Goal: Complete application form

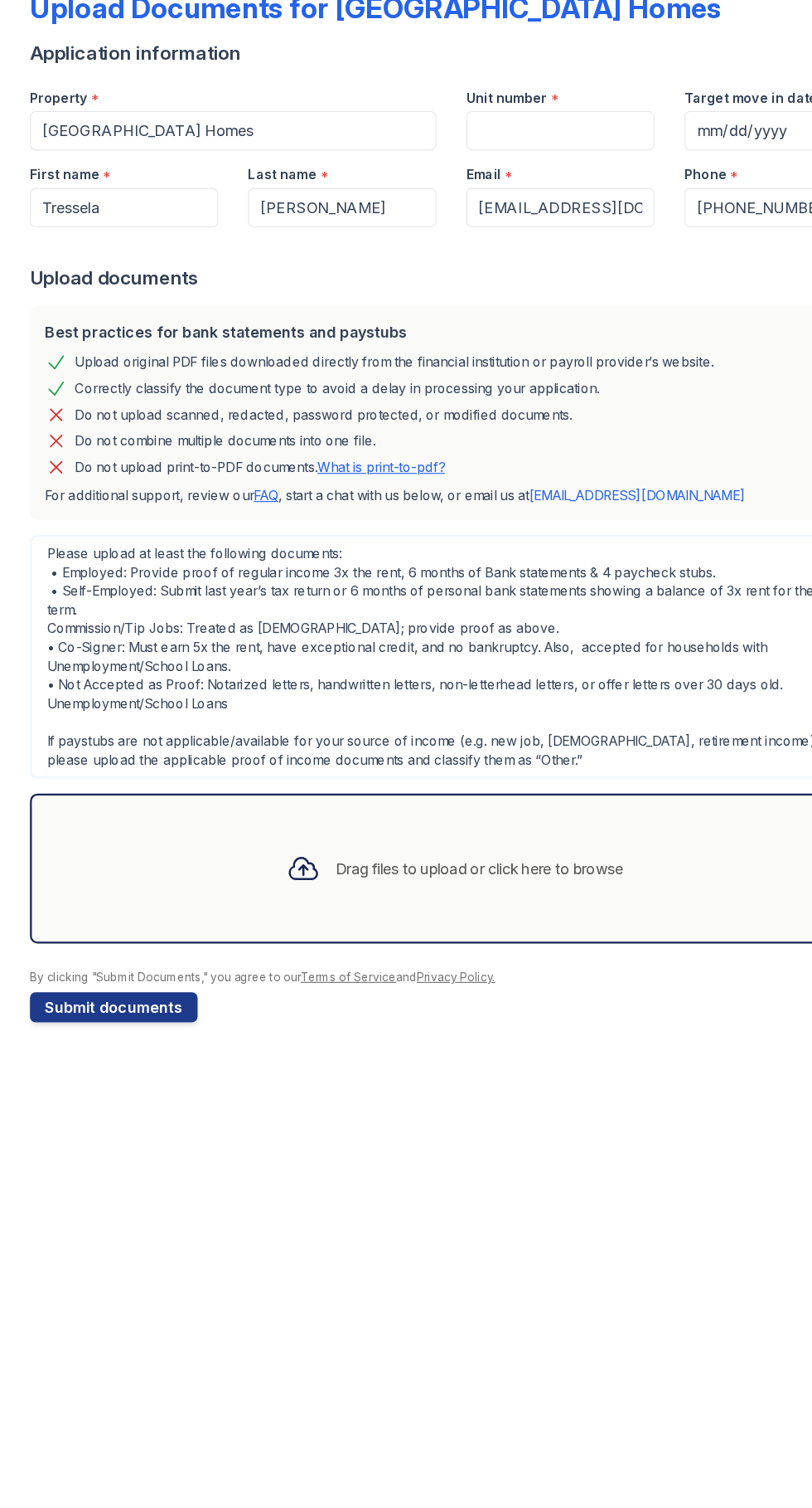
click at [534, 875] on div "Drag files to upload or click here to browse" at bounding box center [425, 872] width 255 height 20
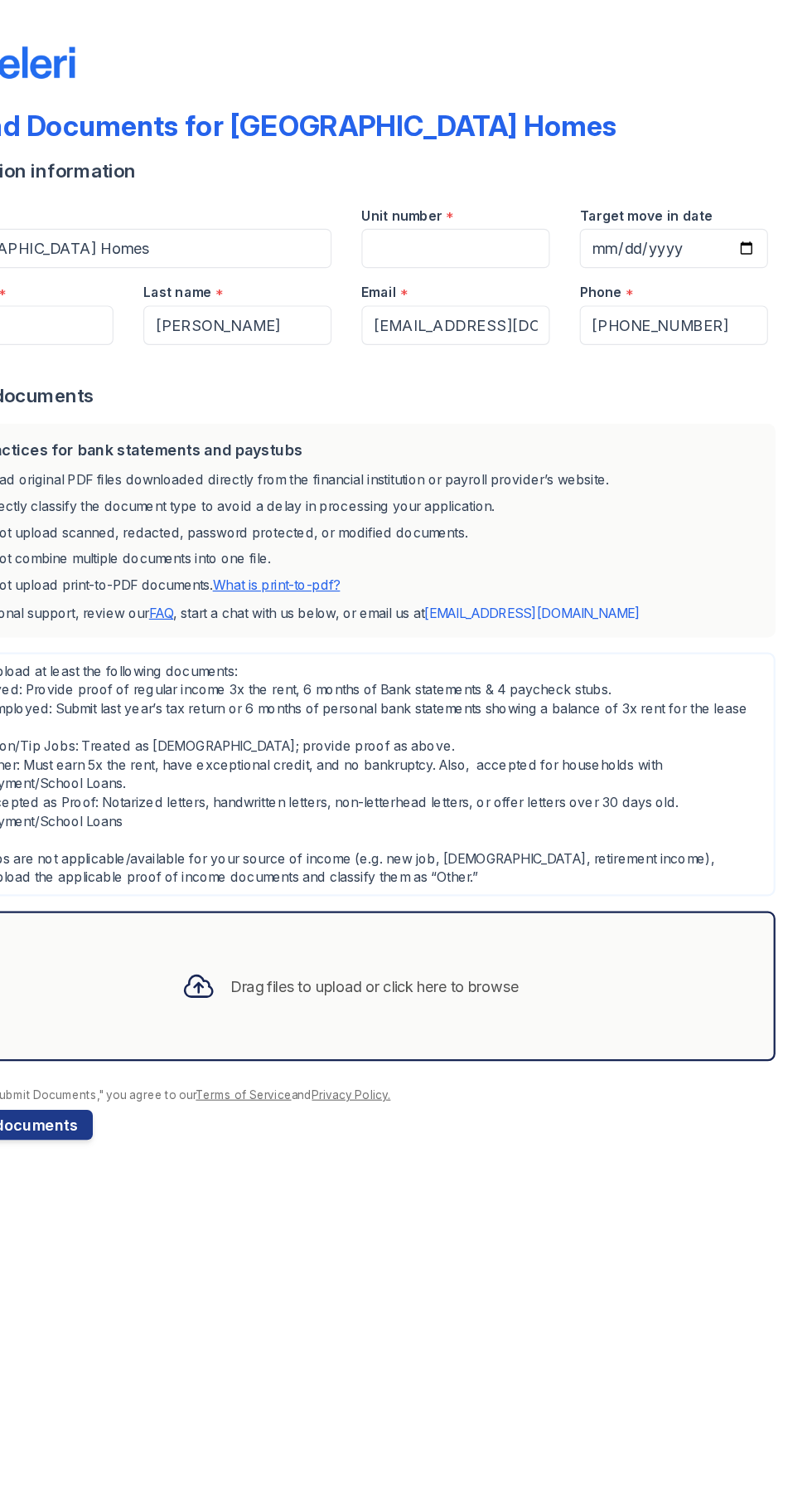
click at [552, 876] on div "Drag files to upload or click here to browse" at bounding box center [425, 872] width 255 height 20
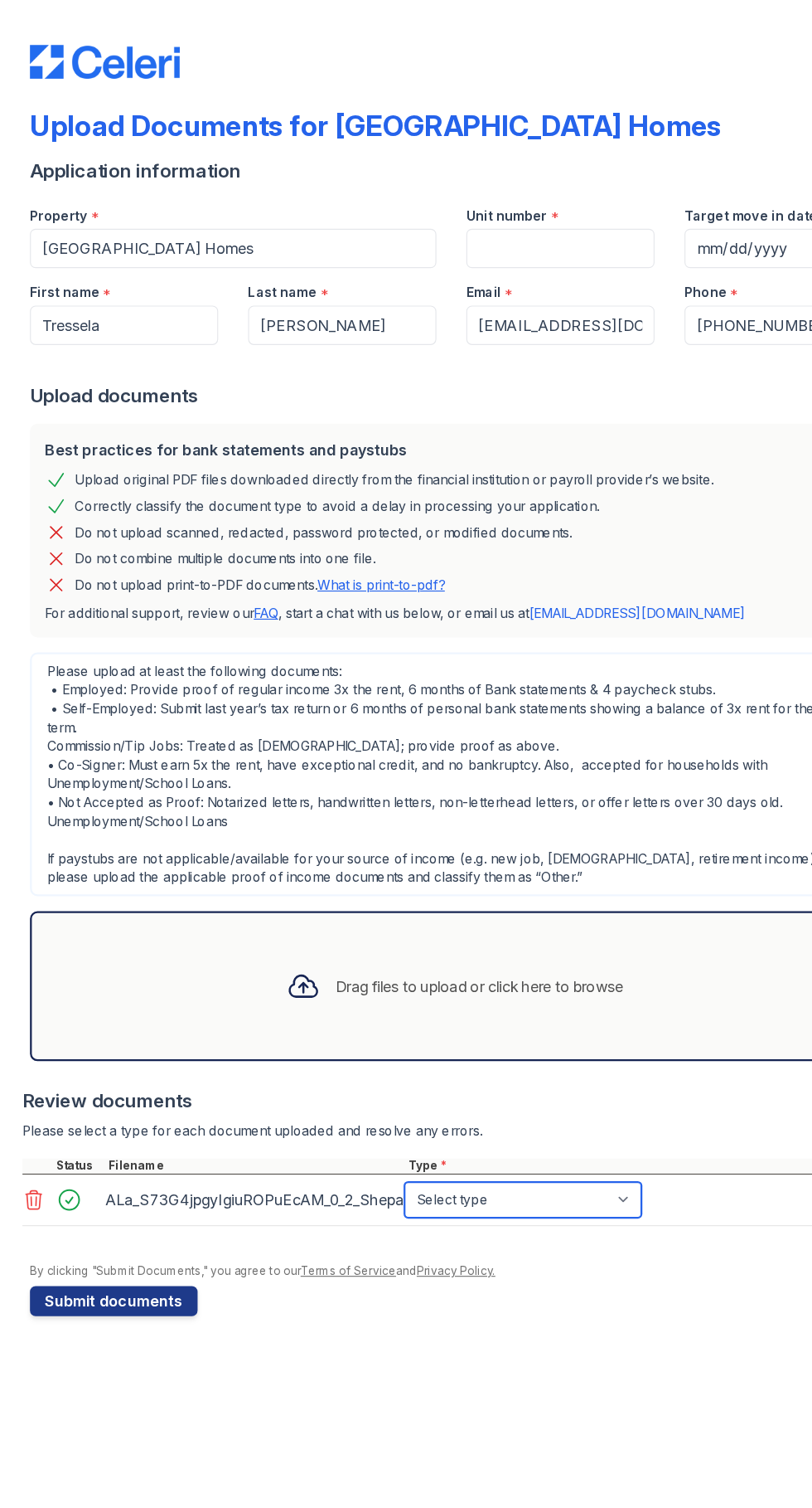
click at [468, 1059] on select "Select type Paystub Bank Statement Offer Letter Tax Documents Benefit Award Let…" at bounding box center [463, 1062] width 209 height 32
select select "offer_letter"
click at [358, 1046] on select "Select type Paystub Bank Statement Offer Letter Tax Documents Benefit Award Let…" at bounding box center [463, 1062] width 209 height 32
click at [147, 1151] on button "Submit documents" at bounding box center [101, 1151] width 149 height 27
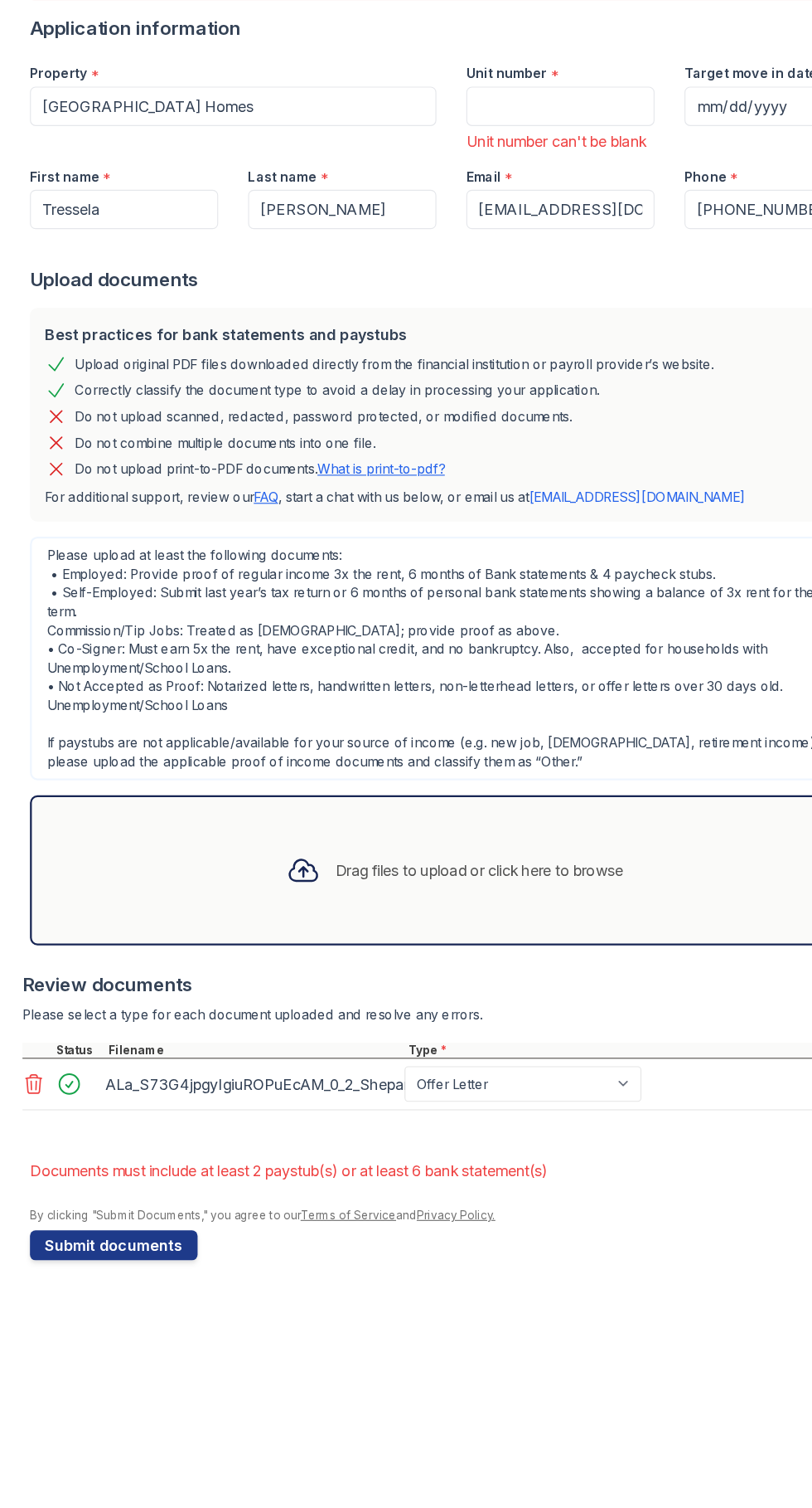
click at [137, 1287] on button "Submit documents" at bounding box center [101, 1273] width 149 height 27
click at [325, 1254] on link "Terms of Service" at bounding box center [308, 1247] width 85 height 12
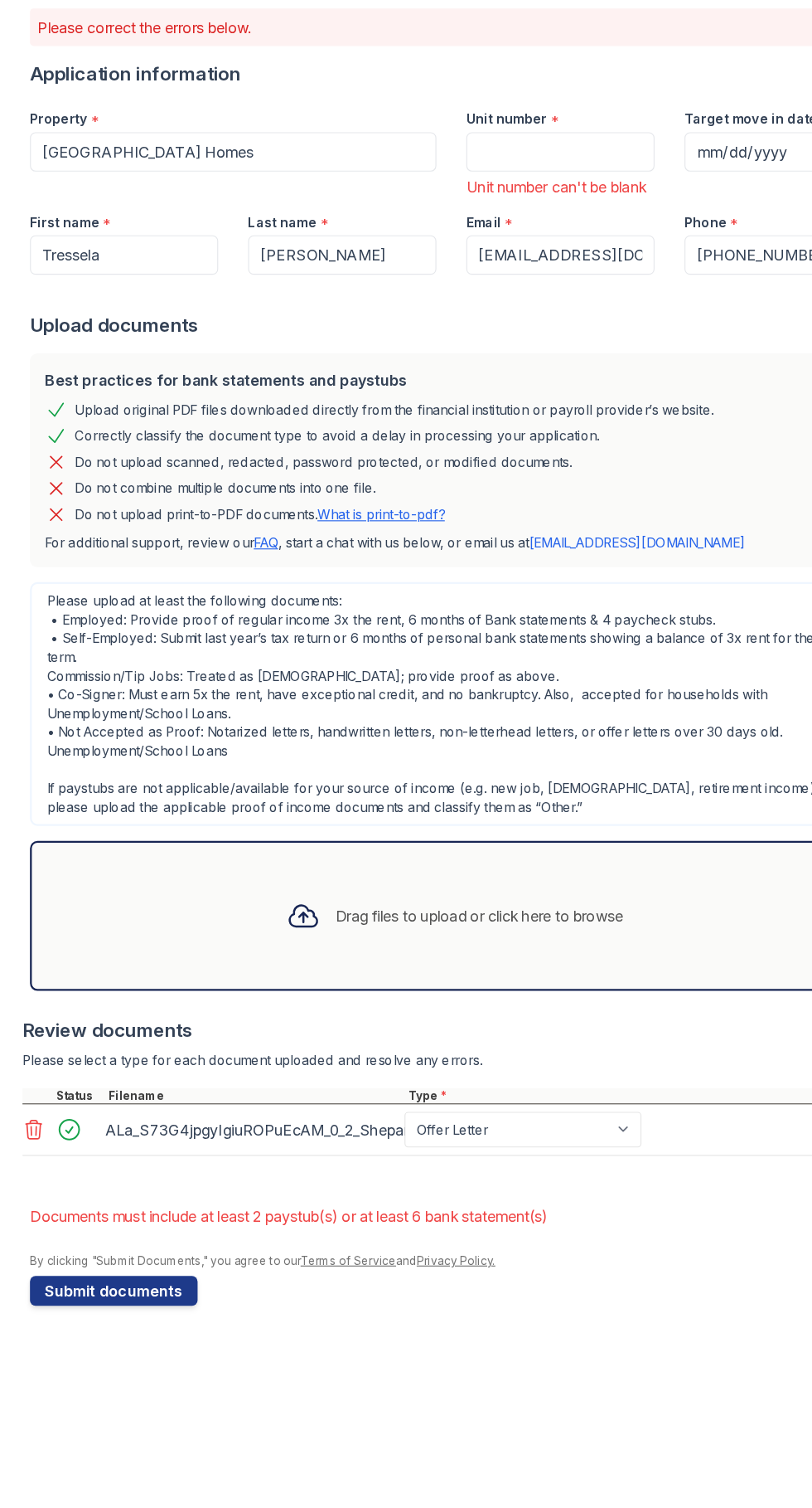
click at [417, 1254] on link "Privacy Policy." at bounding box center [404, 1247] width 70 height 12
click at [140, 1287] on button "Submit documents" at bounding box center [101, 1273] width 149 height 27
click at [489, 264] on input "Unit number" at bounding box center [496, 265] width 167 height 35
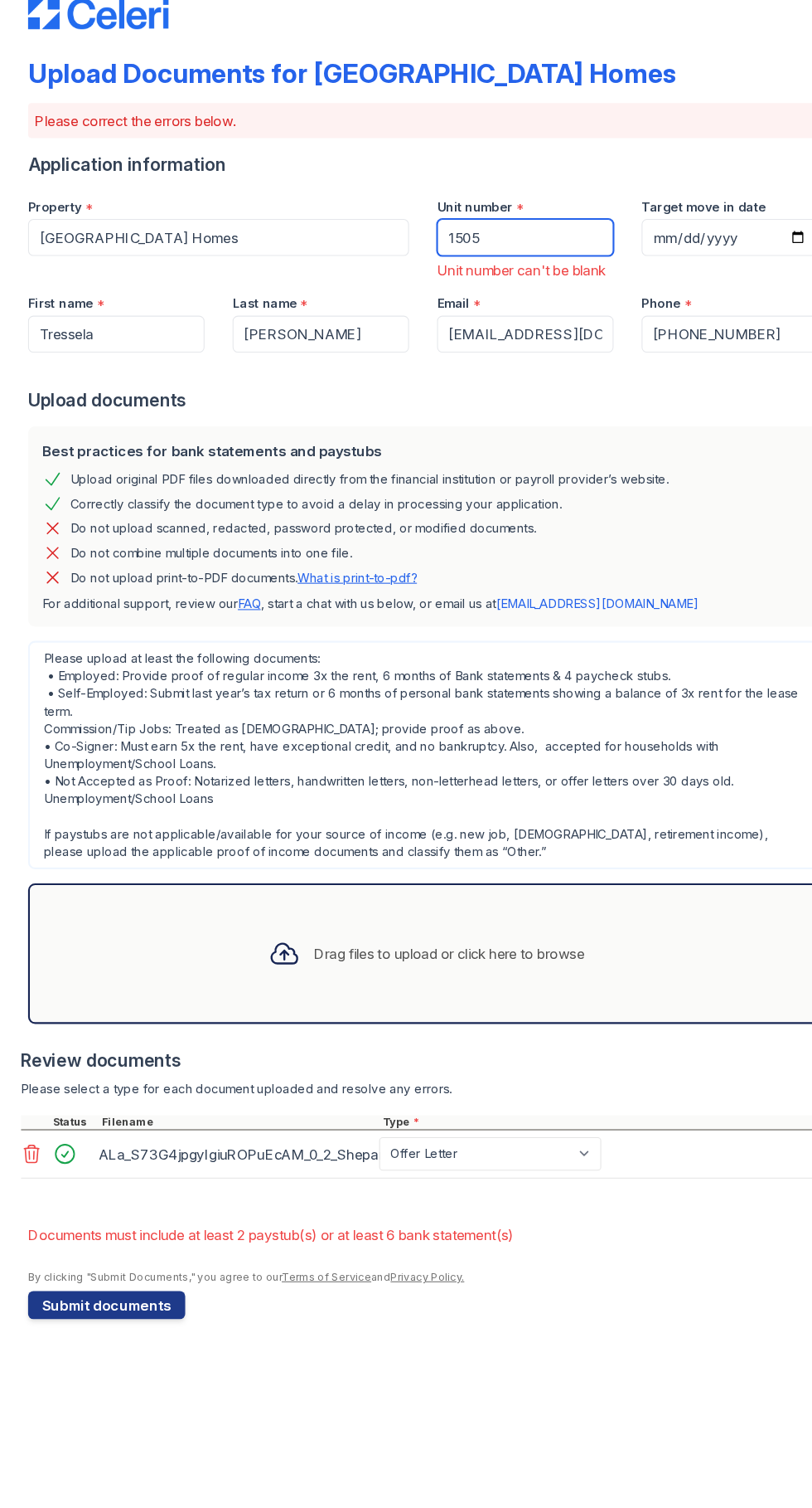
type input "1505"
click at [134, 1287] on button "Submit documents" at bounding box center [101, 1273] width 149 height 27
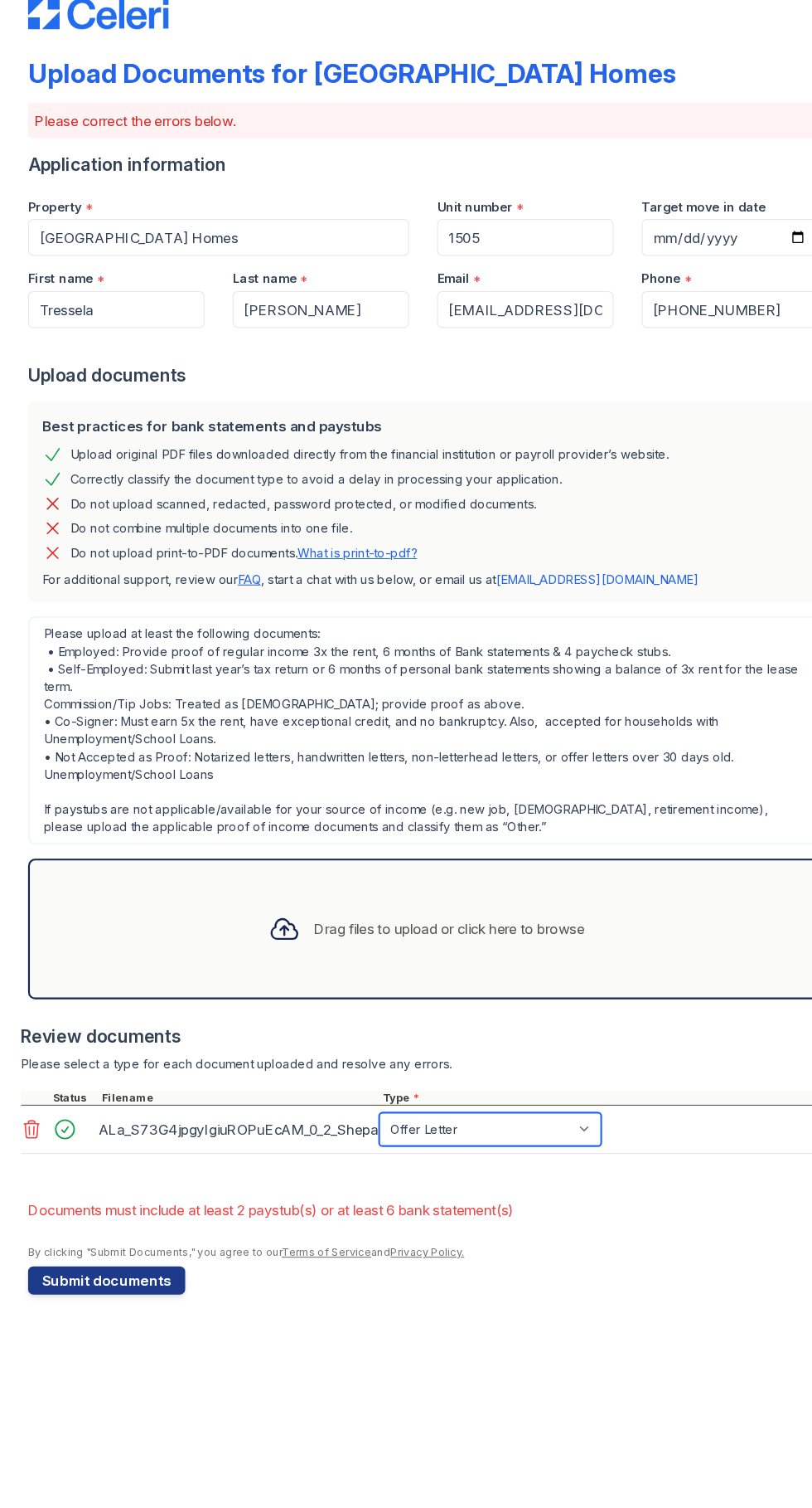
click at [566, 1112] on select "Paystub Bank Statement Offer Letter Tax Documents Benefit Award Letter Investme…" at bounding box center [463, 1108] width 209 height 32
select select "other"
click at [358, 1092] on select "Paystub Bank Statement Offer Letter Tax Documents Benefit Award Letter Investme…" at bounding box center [463, 1108] width 209 height 32
click at [137, 1249] on button "Submit documents" at bounding box center [101, 1251] width 149 height 27
click at [145, 1259] on button "Submit documents" at bounding box center [101, 1251] width 149 height 27
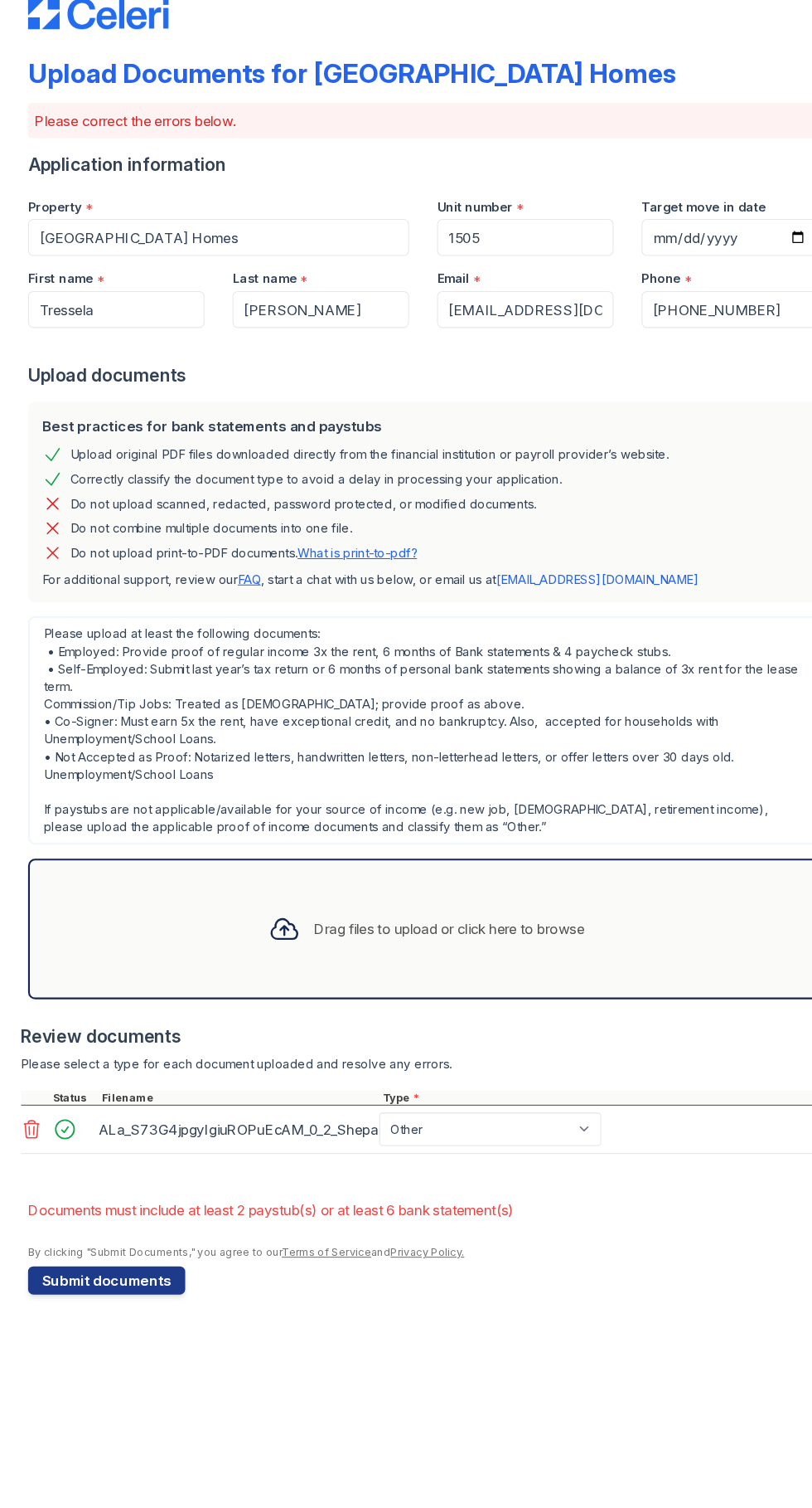
click at [485, 1181] on li "Documents must include at least 2 paystub(s) or at least 6 bank statement(s)" at bounding box center [406, 1184] width 759 height 33
click at [628, 1186] on li "Documents must include at least 2 paystub(s) or at least 6 bank statement(s)" at bounding box center [406, 1184] width 759 height 33
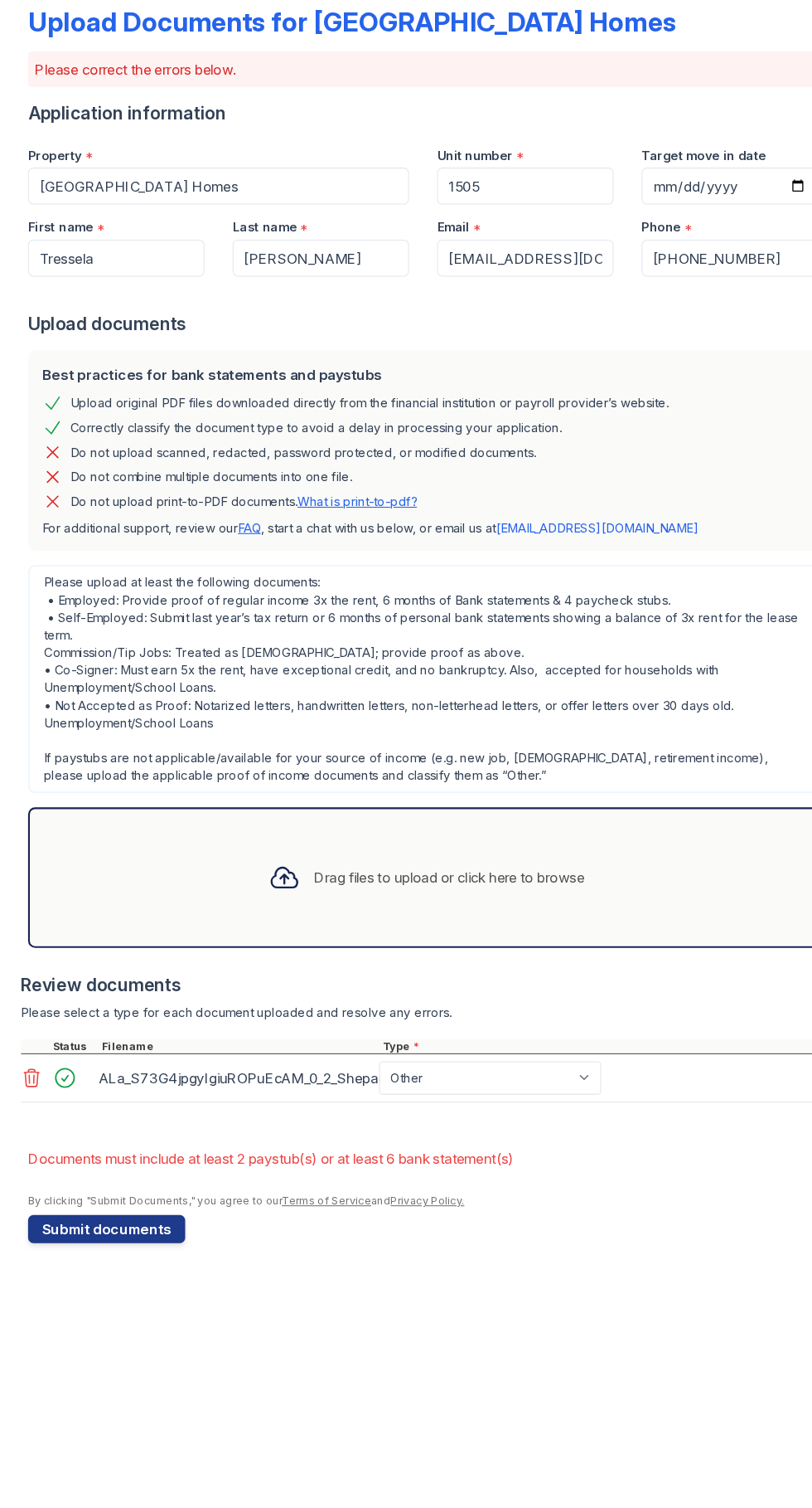
click at [94, 1255] on button "Submit documents" at bounding box center [101, 1251] width 149 height 27
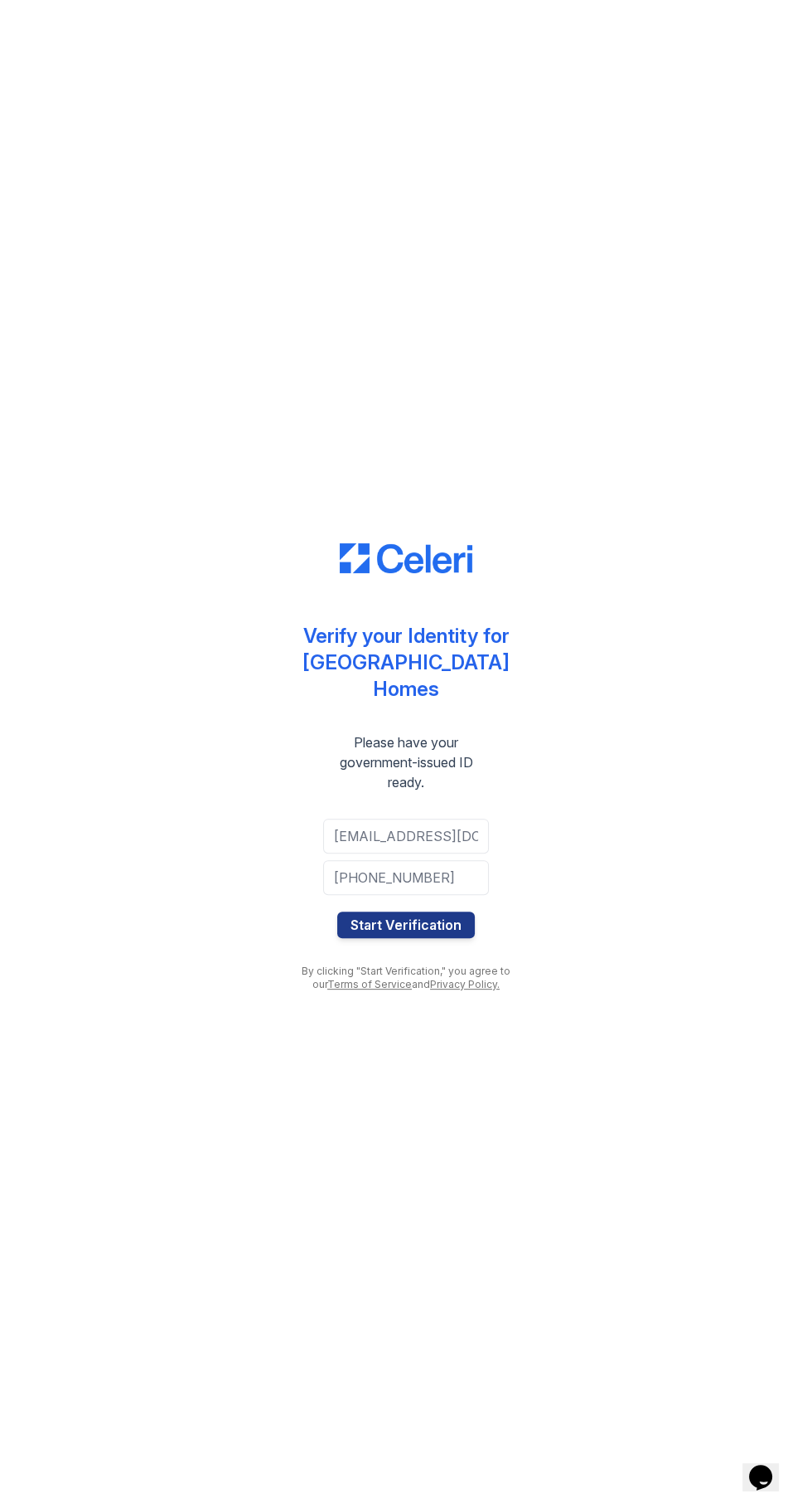
click at [450, 935] on button "Start Verification" at bounding box center [406, 924] width 138 height 27
